Goal: Find specific fact: Find specific fact

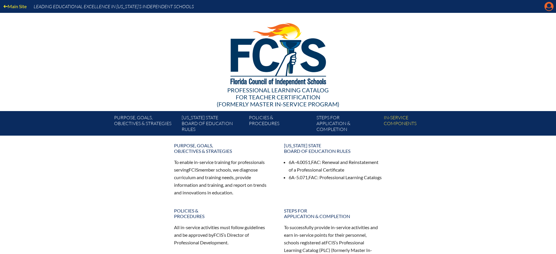
click at [549, 6] on icon "Manage Account" at bounding box center [548, 6] width 9 height 9
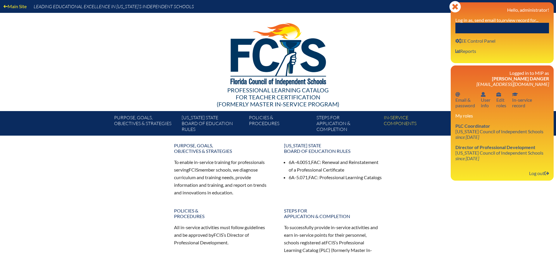
click at [518, 28] on input "text" at bounding box center [502, 28] width 94 height 11
paste input "Kristen Koburger Fehr"
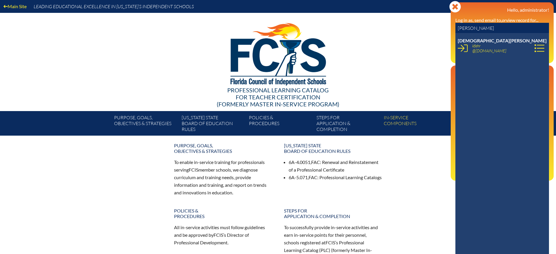
type input "Kristen Koburger Fehr"
click at [526, 49] on li "Kristen Fehr kfehr @shorecrest.org {email_id}" at bounding box center [503, 48] width 91 height 20
click at [532, 49] on link at bounding box center [539, 48] width 15 height 12
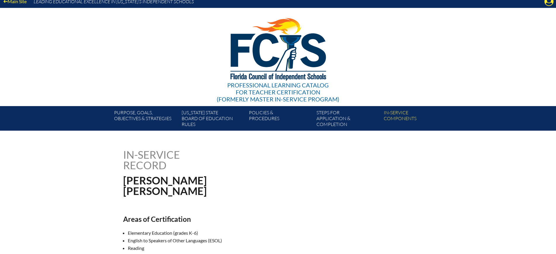
scroll to position [183, 0]
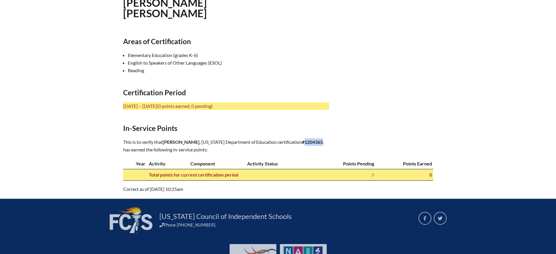
drag, startPoint x: 238, startPoint y: 148, endPoint x: 220, endPoint y: 151, distance: 18.9
click at [220, 151] on p "This is to verify that [PERSON_NAME] , [US_STATE] Department of Education certi…" at bounding box center [226, 145] width 206 height 15
copy b "1204365"
